Goal: Task Accomplishment & Management: Use online tool/utility

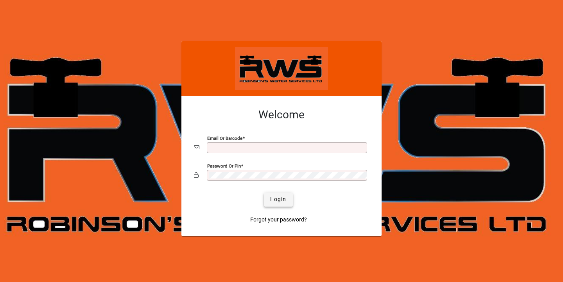
type input "**********"
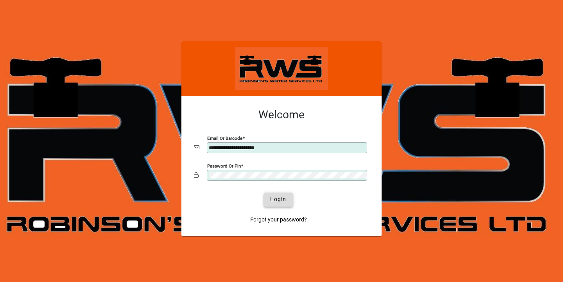
click at [276, 196] on span "Login" at bounding box center [278, 200] width 16 height 8
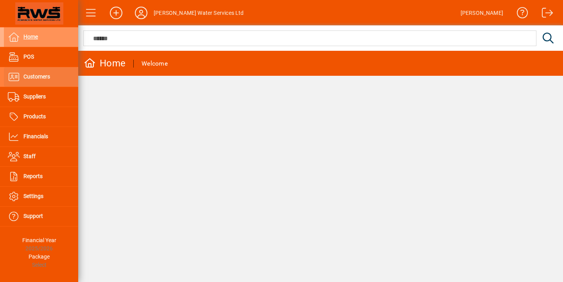
click at [50, 84] on span at bounding box center [41, 77] width 74 height 19
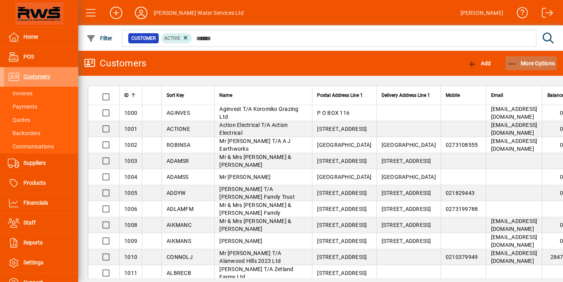
click at [527, 70] on span "button" at bounding box center [532, 63] width 52 height 19
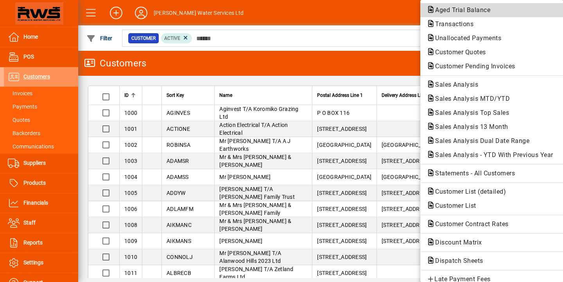
click at [473, 15] on button "Aged Trial Balance" at bounding box center [491, 10] width 143 height 14
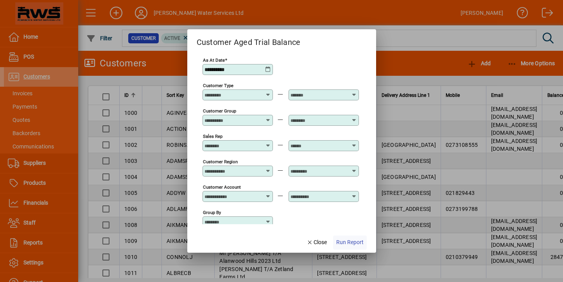
click at [347, 241] on span "Run Report" at bounding box center [349, 243] width 27 height 8
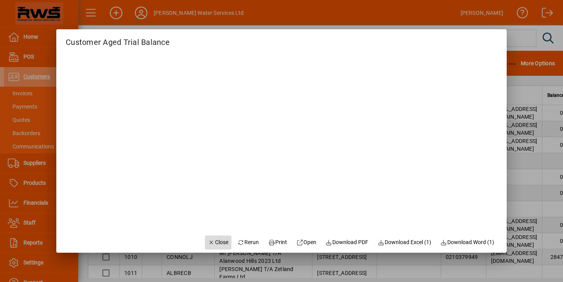
click at [209, 244] on span "Close" at bounding box center [218, 243] width 20 height 8
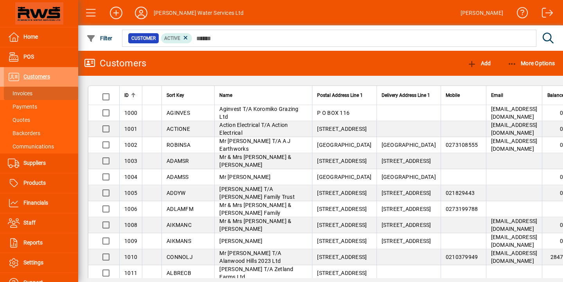
click at [47, 97] on span at bounding box center [41, 93] width 74 height 19
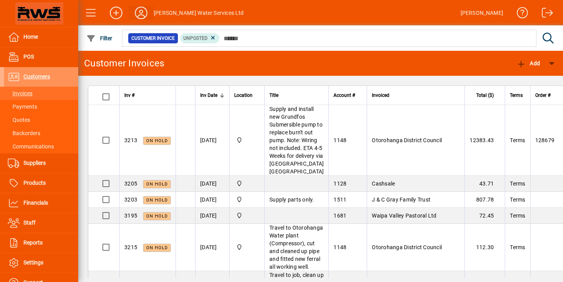
click at [143, 11] on icon at bounding box center [141, 13] width 16 height 13
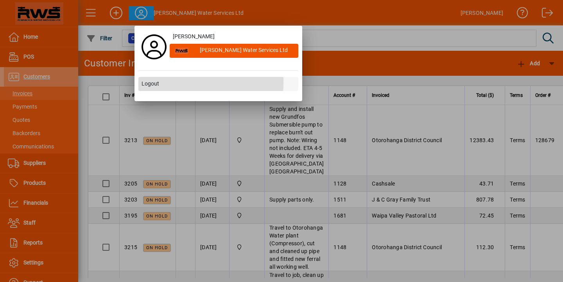
click at [152, 83] on span "Logout" at bounding box center [151, 84] width 18 height 8
